Goal: Task Accomplishment & Management: Manage account settings

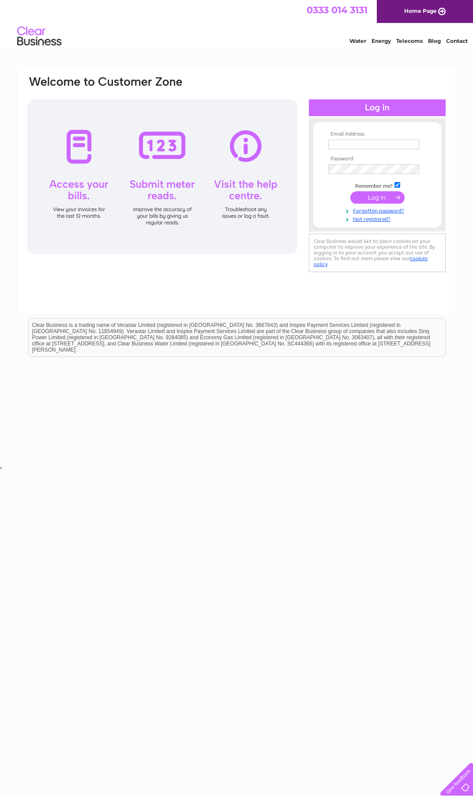
click at [365, 147] on input "text" at bounding box center [374, 145] width 91 height 10
type input "[EMAIL_ADDRESS][DOMAIN_NAME]"
click at [351, 192] on input "submit" at bounding box center [378, 198] width 54 height 12
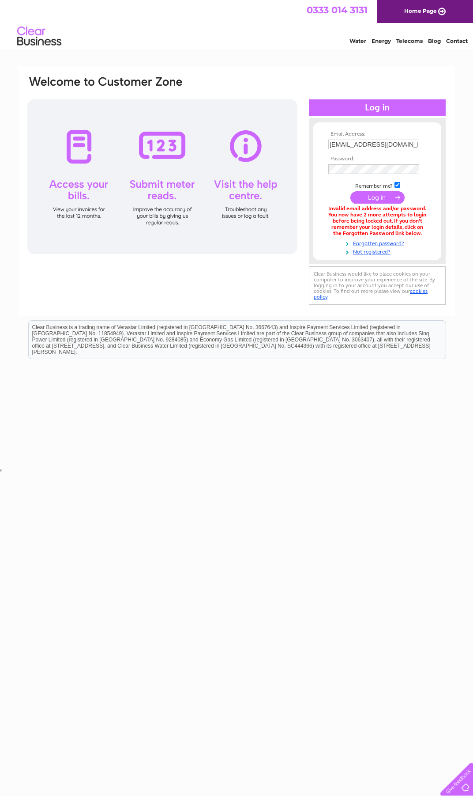
click at [369, 197] on input "submit" at bounding box center [378, 197] width 54 height 12
click at [309, 144] on div "Email Address: info@autotestcentre.co.uk Password:" at bounding box center [377, 191] width 137 height 129
click at [374, 200] on input "submit" at bounding box center [378, 197] width 54 height 12
click at [408, 144] on input "[EMAIL_ADDRESS][DOMAIN_NAME]" at bounding box center [375, 145] width 92 height 11
click at [428, 44] on div "Email Address: info@autotestcentre.co.uk Password:" at bounding box center [434, 39] width 13 height 9
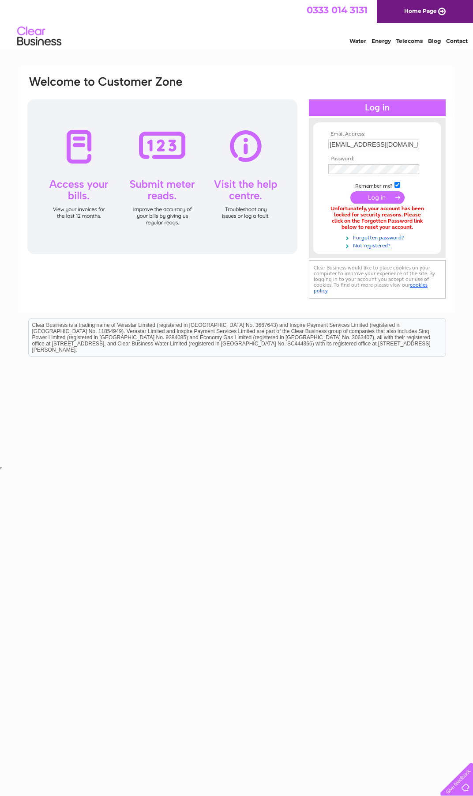
click at [416, 144] on input "[EMAIL_ADDRESS][DOMAIN_NAME]" at bounding box center [374, 145] width 91 height 10
click at [428, 44] on div "Email Address: info@autotestcentre.co.uk Password:" at bounding box center [434, 39] width 13 height 9
click at [356, 163] on td at bounding box center [377, 169] width 102 height 14
click at [366, 198] on input "submit" at bounding box center [378, 197] width 54 height 12
click at [356, 163] on td at bounding box center [377, 169] width 102 height 14
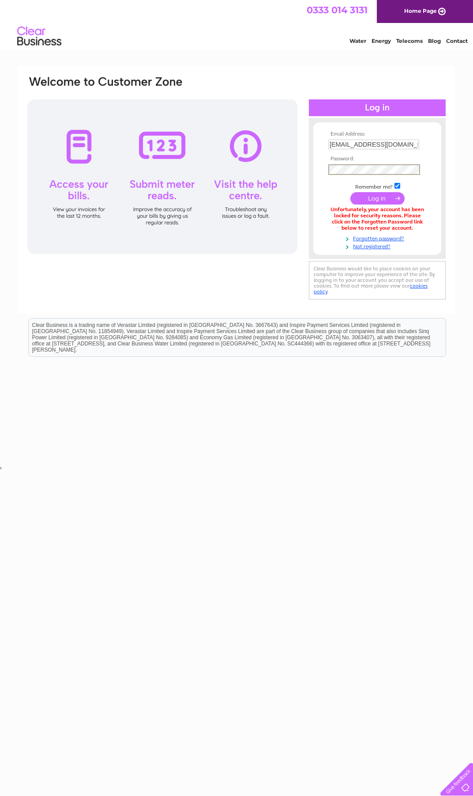
click at [351, 192] on input "submit" at bounding box center [378, 198] width 54 height 12
click at [359, 239] on link "Forgotten password?" at bounding box center [379, 237] width 100 height 8
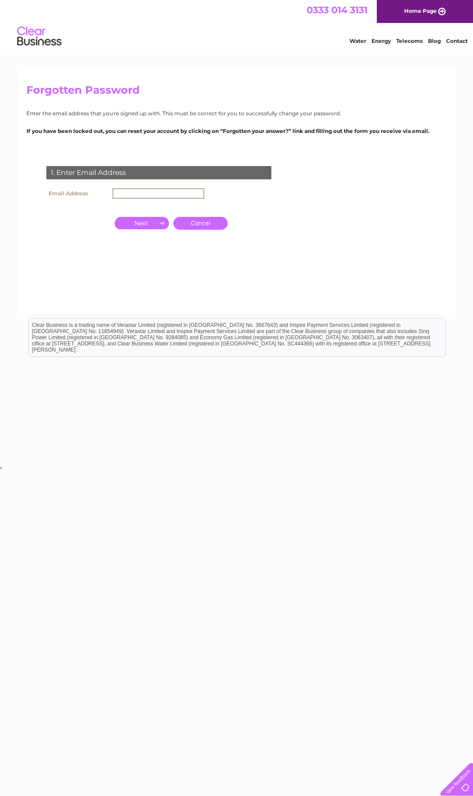
click at [125, 194] on input "text" at bounding box center [159, 193] width 92 height 11
type input "[EMAIL_ADDRESS][DOMAIN_NAME]"
click at [144, 227] on input "button" at bounding box center [142, 223] width 54 height 12
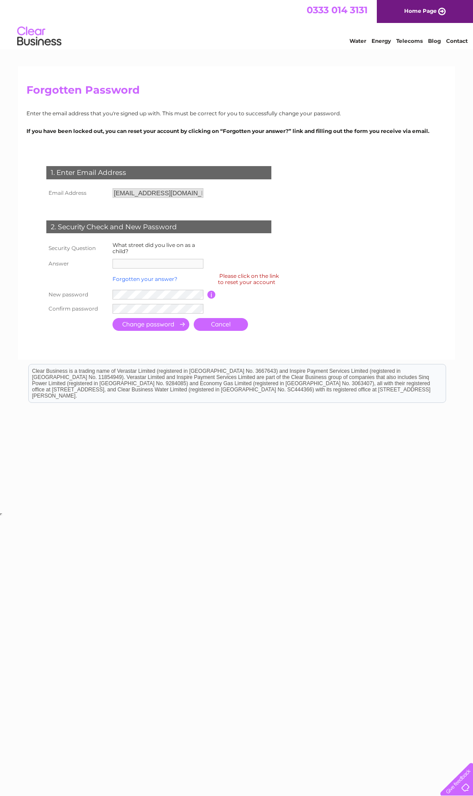
click at [141, 279] on link "Forgotten your answer?" at bounding box center [145, 279] width 65 height 7
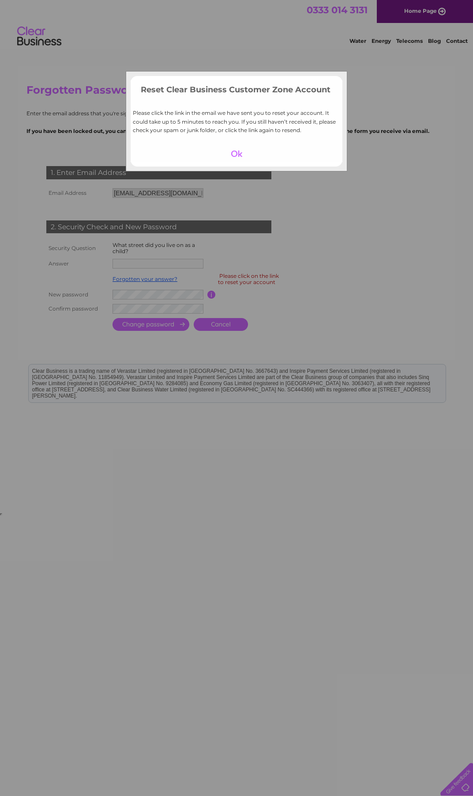
click at [238, 148] on div at bounding box center [237, 153] width 54 height 12
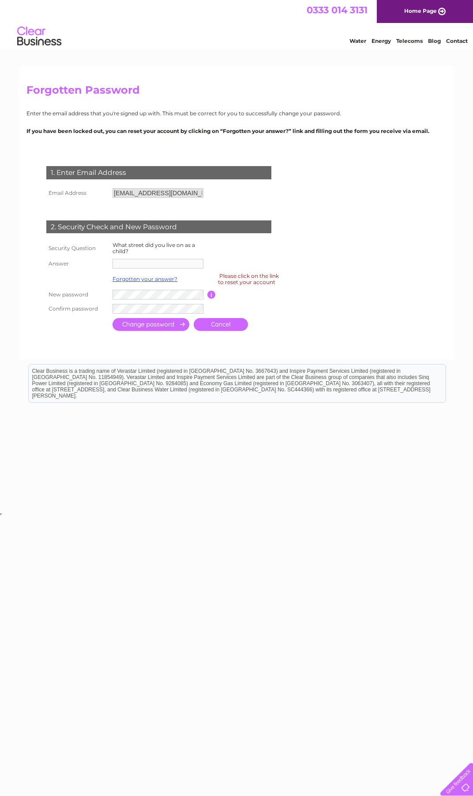
click at [184, 229] on div "2. Security Check and New Password" at bounding box center [158, 226] width 225 height 13
click at [135, 280] on link "Forgotten your answer?" at bounding box center [145, 279] width 65 height 7
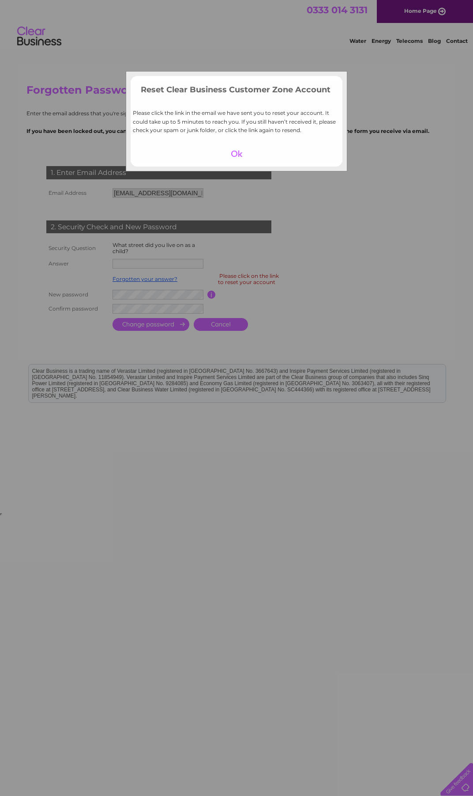
click at [237, 154] on div at bounding box center [237, 153] width 54 height 12
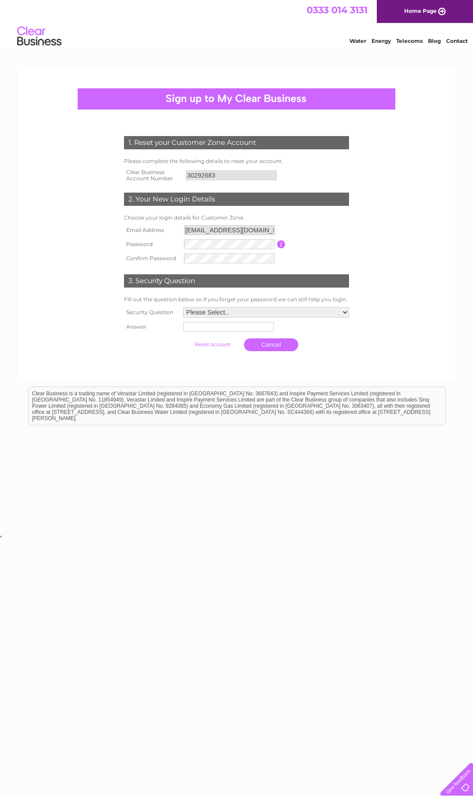
click at [44, 223] on form "1. Reset your Customer Zone Account Please complete the following details to re…" at bounding box center [236, 245] width 420 height 255
click at [185, 339] on input "submit" at bounding box center [212, 345] width 54 height 12
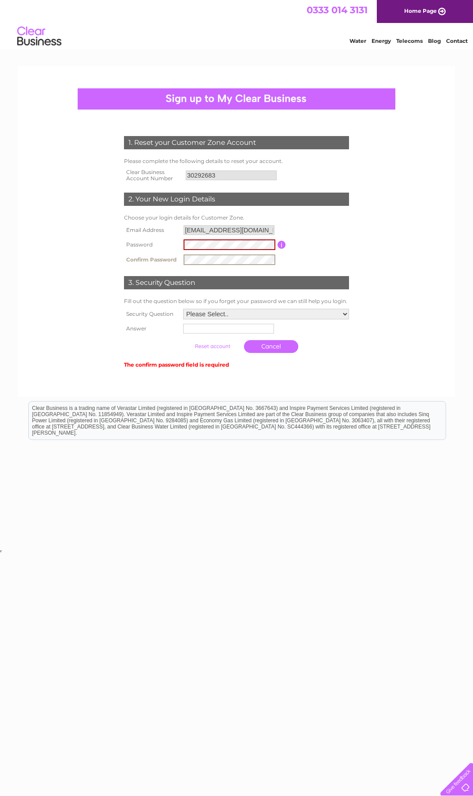
click at [57, 280] on form "1. Reset your Customer Zone Account Please complete the following details to re…" at bounding box center [236, 252] width 420 height 269
click at [203, 316] on select "Please Select.. In what town or city was your first job? In what town or city d…" at bounding box center [265, 314] width 167 height 11
select select "1"
click at [182, 309] on select "Please Select.. In what town or city was your first job? In what town or city d…" at bounding box center [265, 314] width 167 height 11
click at [200, 329] on input "text" at bounding box center [229, 329] width 92 height 11
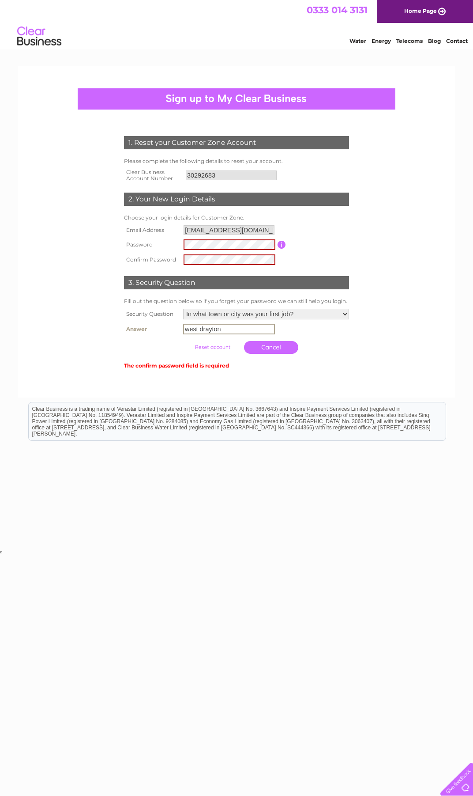
type input "west drayton"
click at [116, 377] on div at bounding box center [236, 379] width 268 height 18
click at [243, 277] on div "3. Security Question" at bounding box center [236, 282] width 225 height 13
click at [344, 241] on td "Password must be at least 6 characters long" at bounding box center [318, 244] width 65 height 15
click at [279, 245] on input "button" at bounding box center [282, 245] width 8 height 8
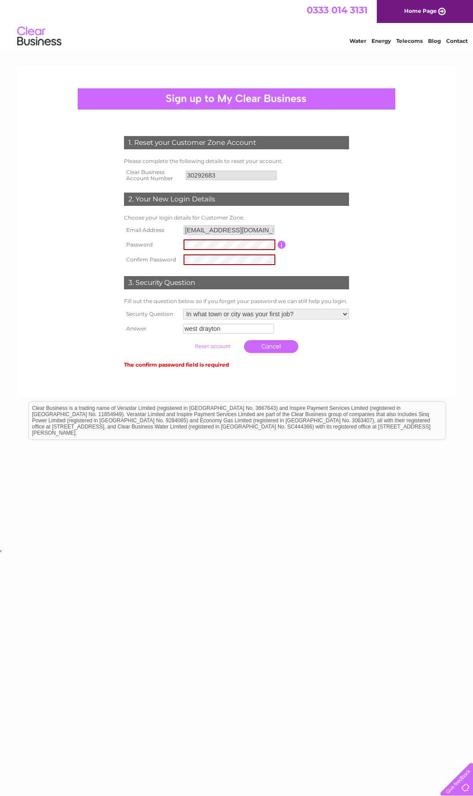
click at [147, 283] on div "3. Security Question" at bounding box center [236, 282] width 225 height 13
click at [88, 286] on form "1. Reset your Customer Zone Account Please complete the following details to re…" at bounding box center [236, 252] width 420 height 269
click at [83, 340] on form "1. Reset your Customer Zone Account Please complete the following details to re…" at bounding box center [236, 252] width 420 height 269
click at [204, 349] on input "submit" at bounding box center [212, 346] width 54 height 12
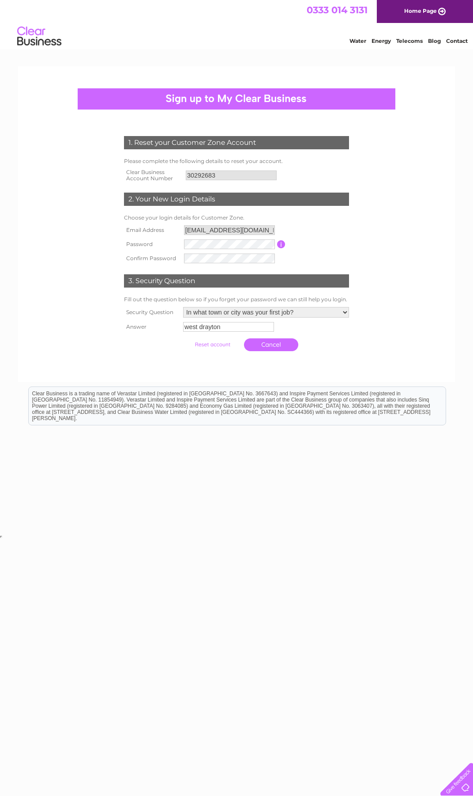
click at [204, 343] on input "submit" at bounding box center [212, 344] width 54 height 12
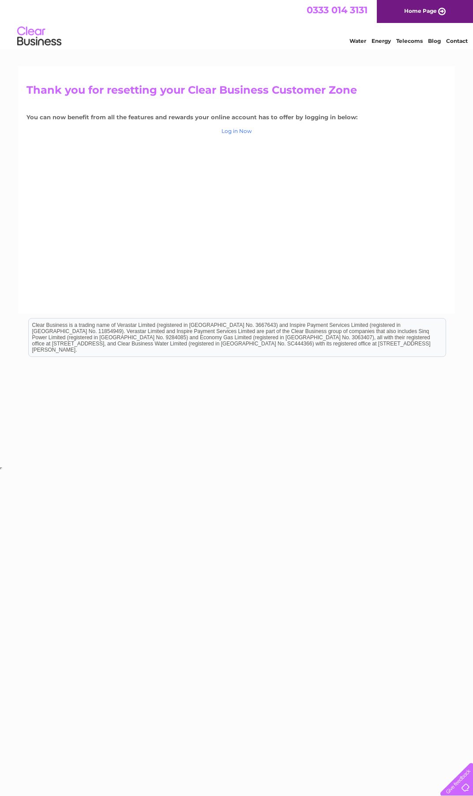
click at [238, 132] on link "Log in Now" at bounding box center [237, 131] width 30 height 7
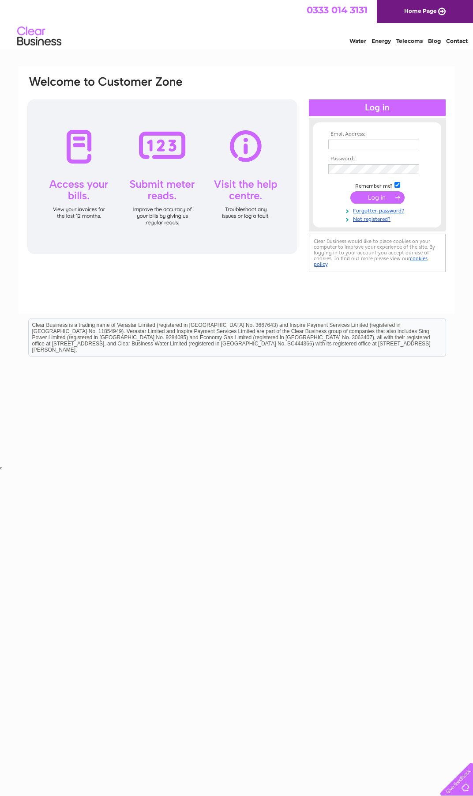
click at [366, 142] on input "text" at bounding box center [374, 145] width 91 height 10
type input "[EMAIL_ADDRESS][DOMAIN_NAME]"
click at [351, 192] on input "submit" at bounding box center [378, 198] width 54 height 12
click at [366, 199] on input "submit" at bounding box center [378, 197] width 54 height 12
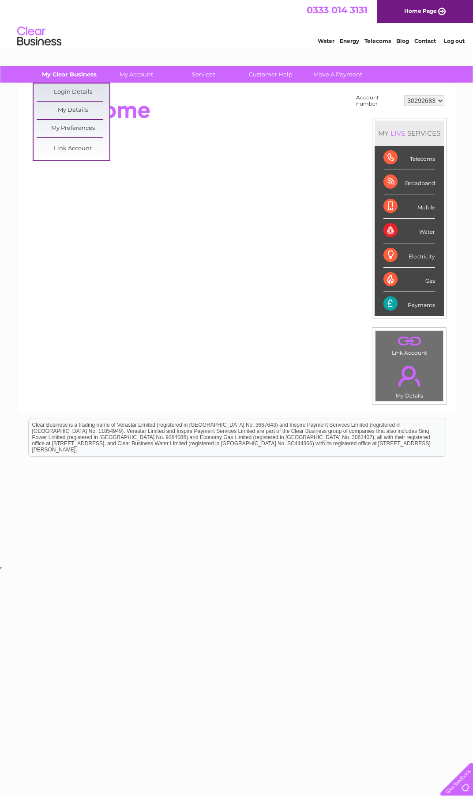
click at [78, 71] on link "My Clear Business" at bounding box center [69, 74] width 73 height 16
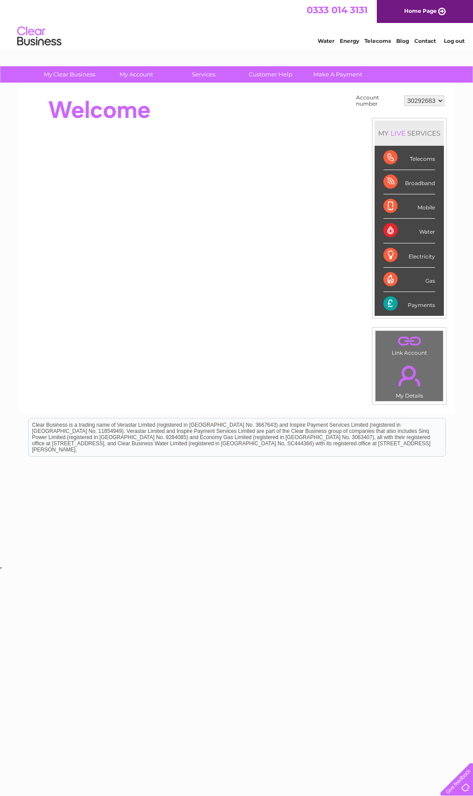
click at [173, 38] on div "Water Energy Telecoms Blog Contact Log out" at bounding box center [236, 37] width 473 height 29
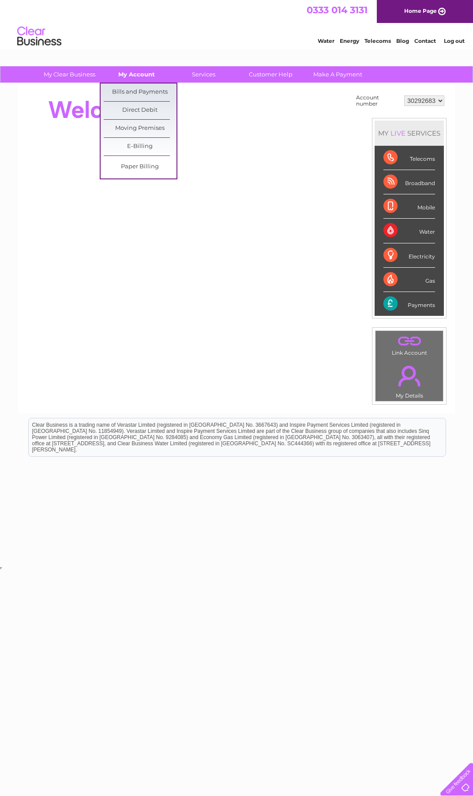
click at [122, 74] on link "My Account" at bounding box center [136, 74] width 73 height 16
click at [127, 88] on link "Bills and Payments" at bounding box center [140, 92] width 73 height 18
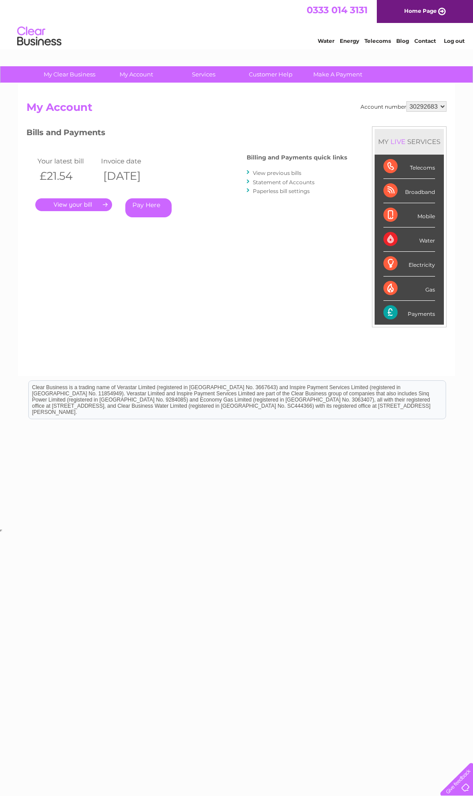
click at [83, 202] on link "." at bounding box center [73, 204] width 77 height 13
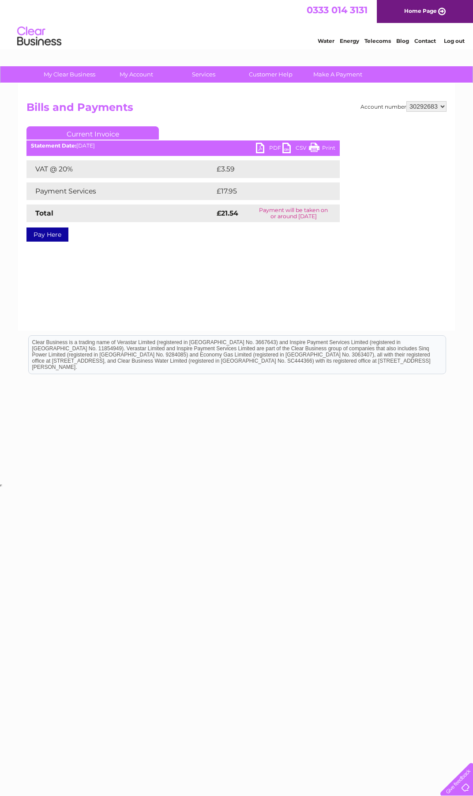
click at [322, 144] on link "Print" at bounding box center [322, 149] width 26 height 13
click at [456, 40] on link "Log out" at bounding box center [454, 41] width 21 height 7
